Goal: Task Accomplishment & Management: Manage account settings

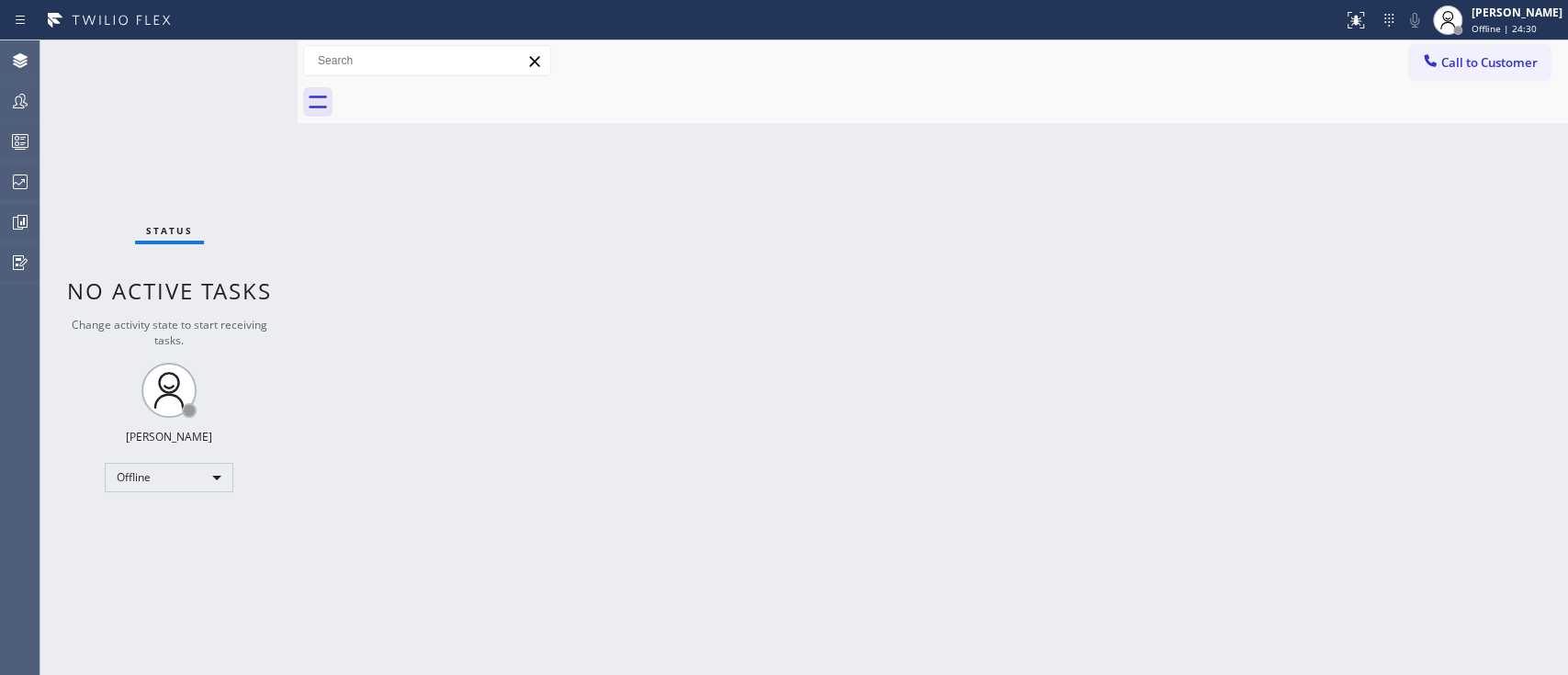
click at [1309, 482] on div "Back to Dashboard Change Sender ID Customers Technicians Select a contact Outbo…" at bounding box center [933, 357] width 1271 height 635
click at [1162, 479] on div "Back to Dashboard Change Sender ID Customers Technicians Select a contact Outbo…" at bounding box center [933, 357] width 1271 height 635
click at [915, 38] on div "Status report No issues detected If you experience an issue, please download th…" at bounding box center [784, 20] width 1568 height 40
click at [206, 477] on div "Offline" at bounding box center [169, 478] width 128 height 30
click at [185, 548] on li "Unavailable" at bounding box center [168, 547] width 125 height 22
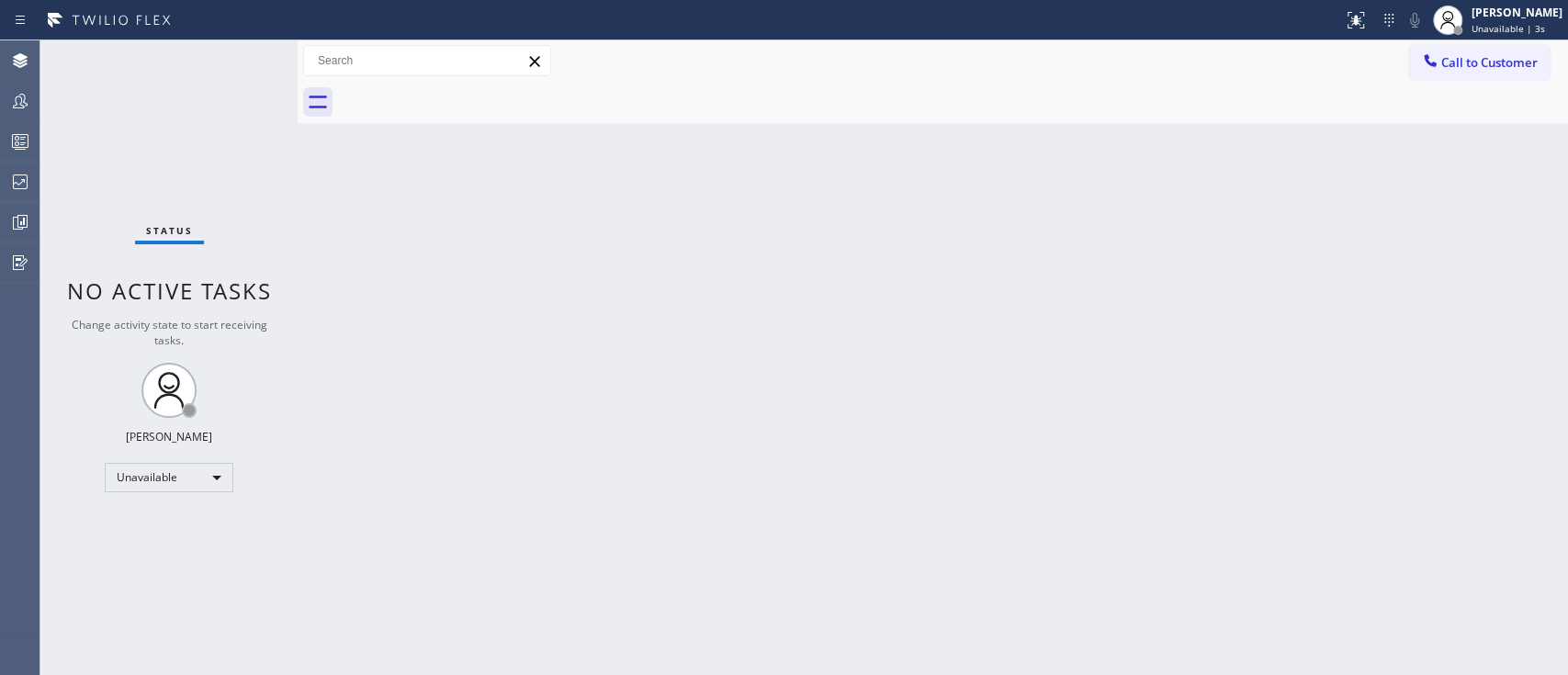
click at [963, 313] on div "Back to Dashboard Change Sender ID Customers Technicians Select a contact Outbo…" at bounding box center [933, 357] width 1271 height 635
click at [1530, 320] on div "Back to Dashboard Change Sender ID Customers Technicians Select a contact Outbo…" at bounding box center [933, 357] width 1271 height 635
click at [1223, 318] on div "Back to Dashboard Change Sender ID Customers Technicians Select a contact Outbo…" at bounding box center [933, 357] width 1271 height 635
click at [1336, 366] on div "Back to Dashboard Change Sender ID Customers Technicians Select a contact Outbo…" at bounding box center [933, 357] width 1271 height 635
click at [1344, 386] on div "Back to Dashboard Change Sender ID Customers Technicians Select a contact Outbo…" at bounding box center [933, 357] width 1271 height 635
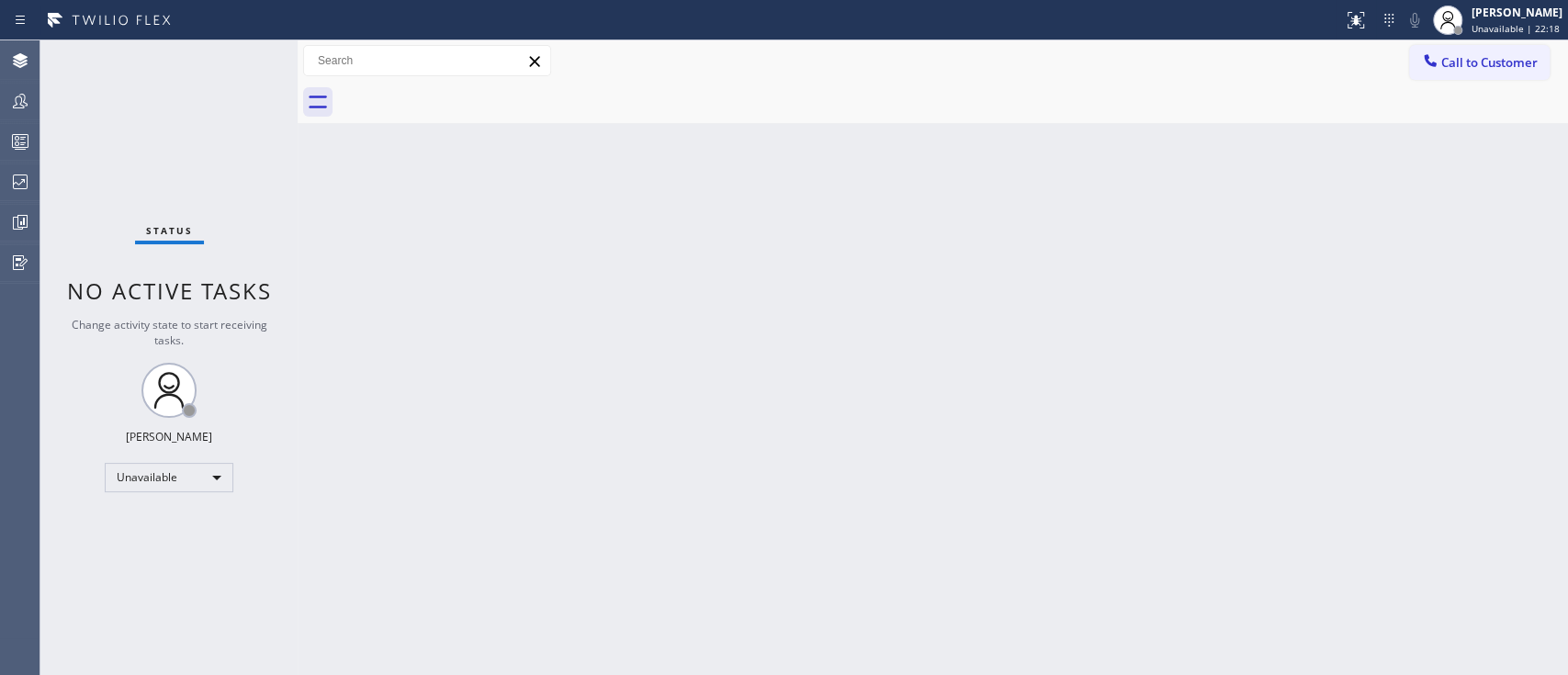
click at [1380, 416] on div "Back to Dashboard Change Sender ID Customers Technicians Select a contact Outbo…" at bounding box center [933, 357] width 1271 height 635
